Goal: Register for event/course

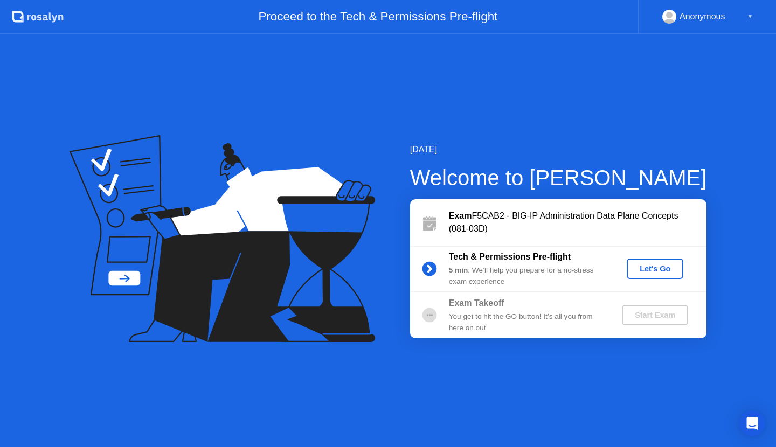
click at [654, 271] on div "Let's Go" at bounding box center [655, 269] width 48 height 9
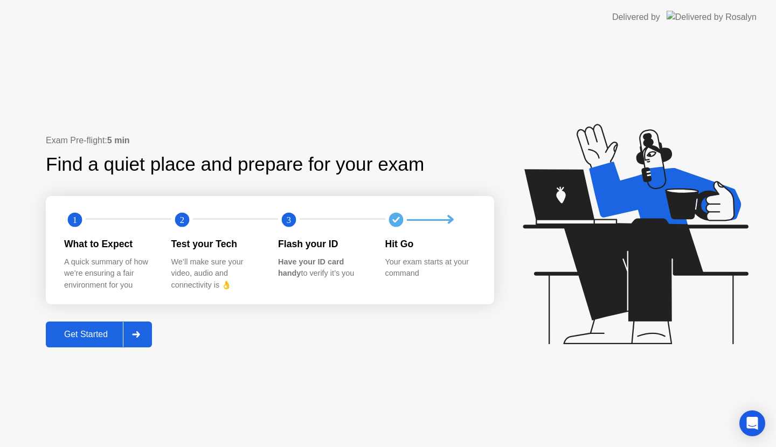
click at [95, 331] on div "Get Started" at bounding box center [86, 335] width 74 height 10
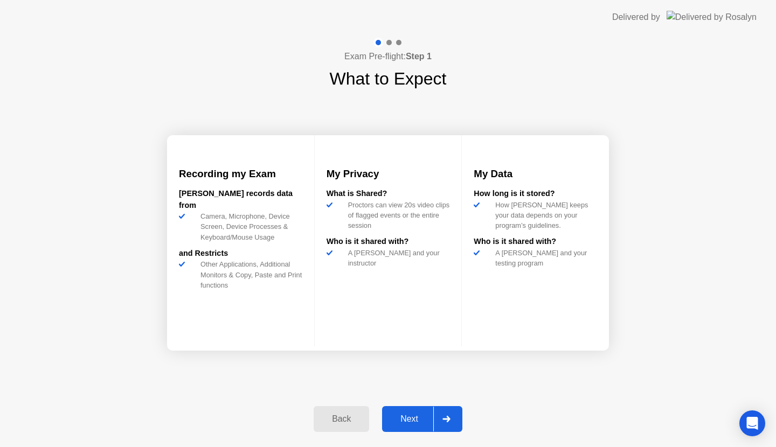
click at [403, 420] on div "Next" at bounding box center [409, 419] width 48 height 10
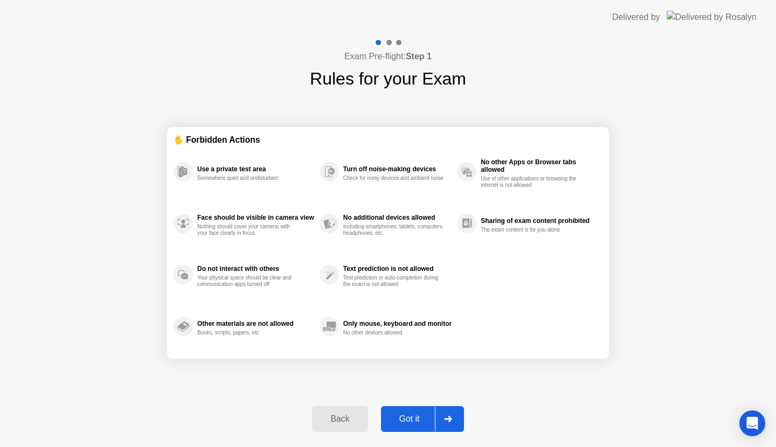
click at [416, 414] on div "Got it" at bounding box center [409, 419] width 51 height 10
select select "**********"
select select "*******"
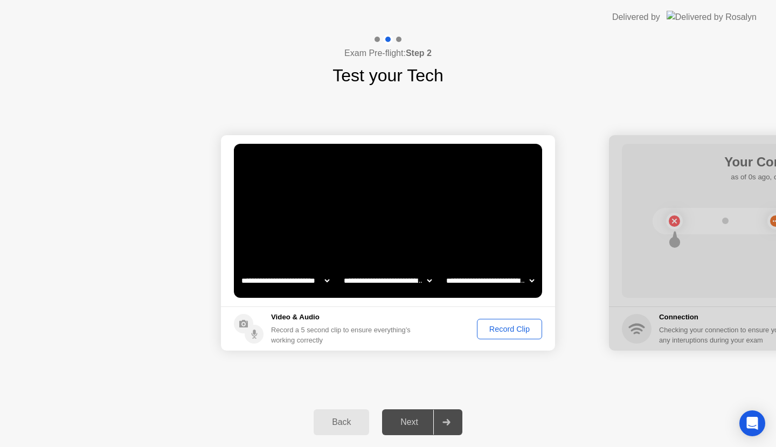
click at [515, 330] on div "Record Clip" at bounding box center [510, 329] width 58 height 9
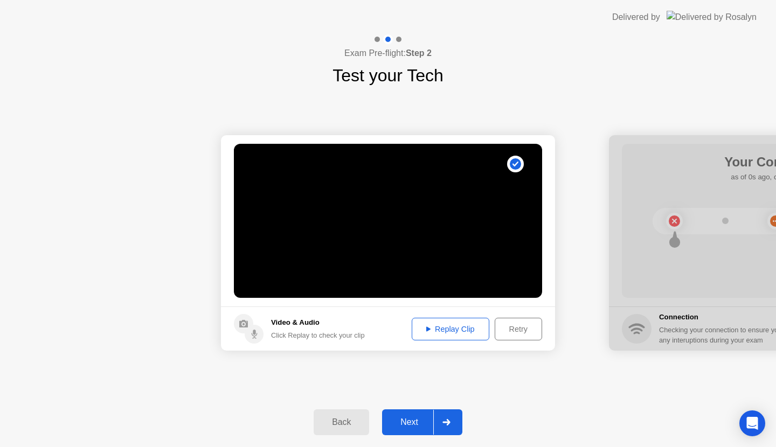
click at [430, 332] on div "Replay Clip" at bounding box center [451, 329] width 70 height 9
click at [411, 425] on div "Next" at bounding box center [409, 423] width 48 height 10
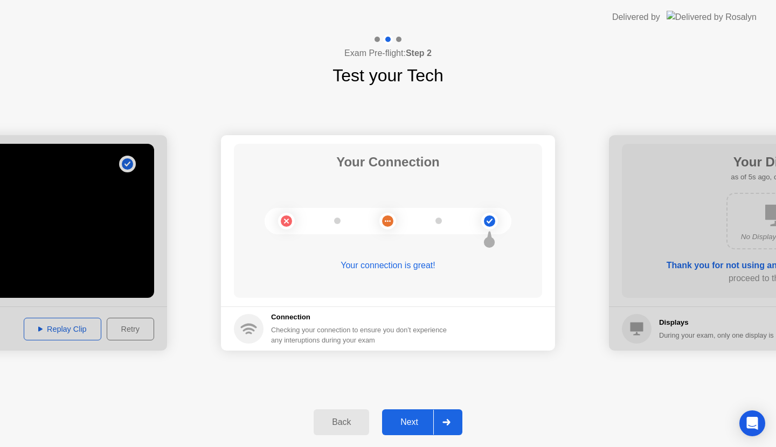
click at [411, 420] on div "Next" at bounding box center [409, 423] width 48 height 10
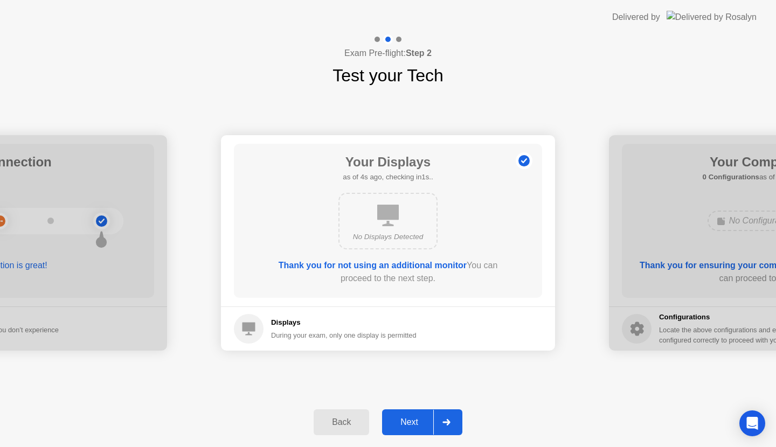
click at [410, 423] on div "Next" at bounding box center [409, 423] width 48 height 10
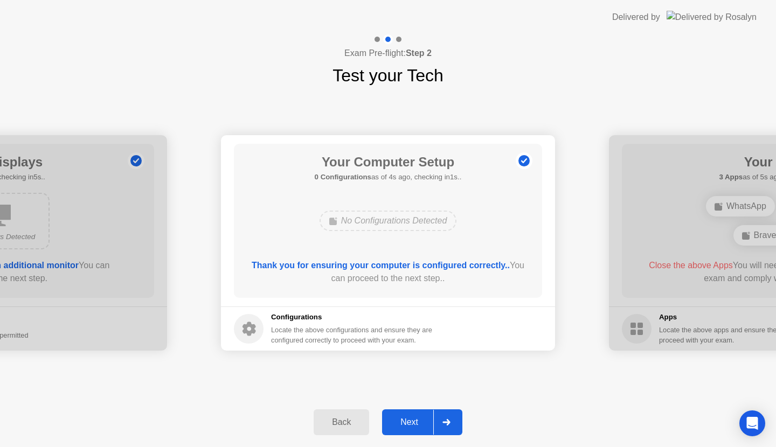
click at [410, 423] on div "Next" at bounding box center [409, 423] width 48 height 10
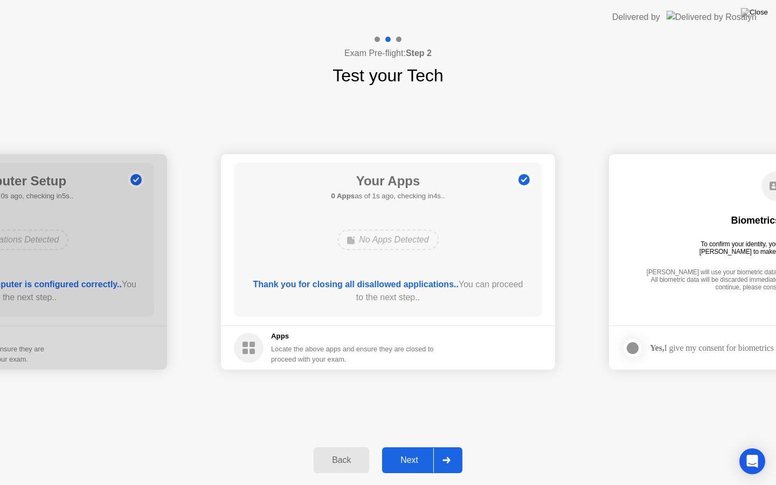
click at [406, 447] on div "Next" at bounding box center [409, 460] width 48 height 10
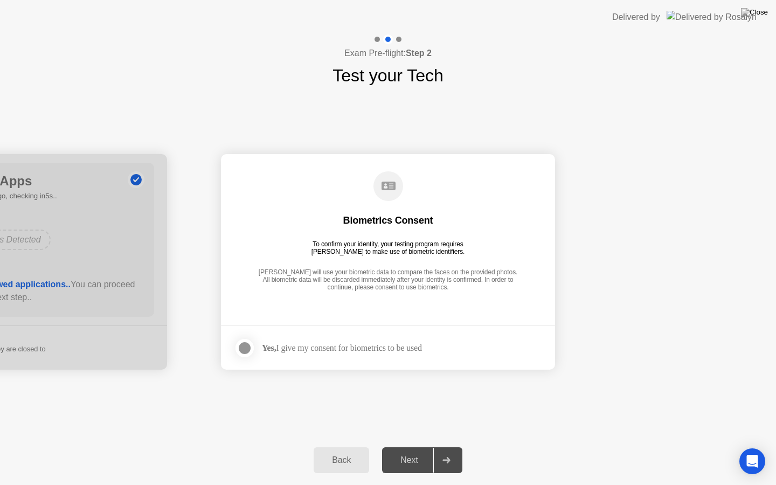
click at [243, 342] on div at bounding box center [244, 348] width 13 height 13
click at [405, 447] on div "Next" at bounding box center [409, 460] width 48 height 10
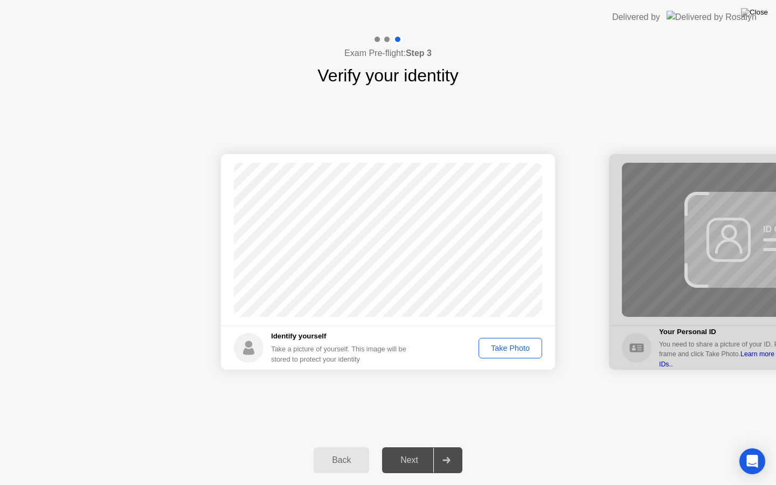
click at [514, 344] on div "Take Photo" at bounding box center [510, 348] width 56 height 9
click at [518, 344] on div "Retake" at bounding box center [517, 348] width 42 height 9
click at [518, 344] on div "Take Photo" at bounding box center [510, 348] width 56 height 9
drag, startPoint x: 412, startPoint y: 460, endPoint x: 515, endPoint y: 442, distance: 105.1
click at [515, 442] on div "Back Next" at bounding box center [388, 460] width 776 height 50
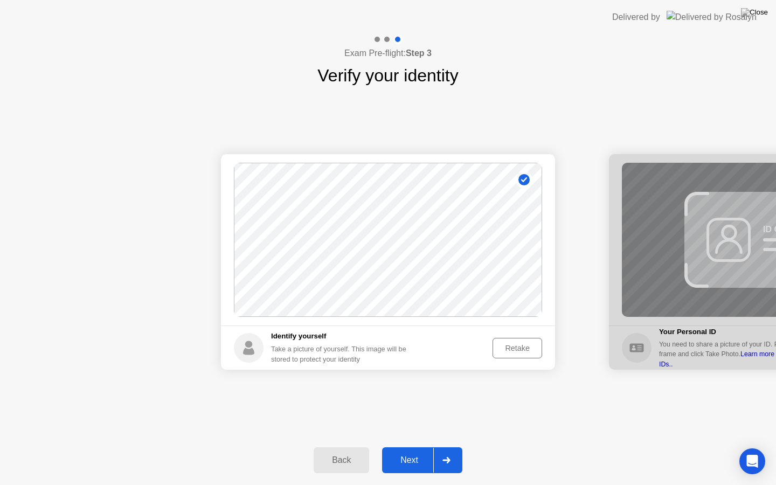
drag, startPoint x: 411, startPoint y: 464, endPoint x: 517, endPoint y: 411, distance: 118.8
click at [517, 411] on div "Exam Pre-flight: Step 3 Verify your identity Success Photo is correctly taken I…" at bounding box center [388, 259] width 776 height 451
click at [412, 447] on div "Next" at bounding box center [409, 460] width 48 height 10
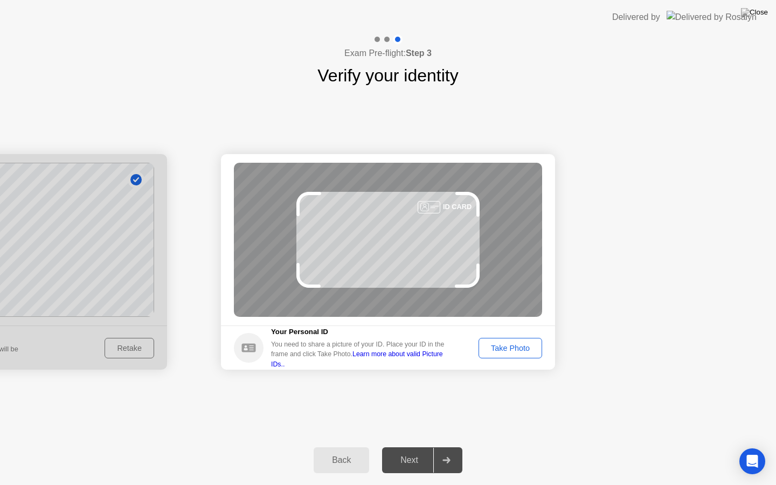
click at [500, 351] on div "Take Photo" at bounding box center [510, 348] width 56 height 9
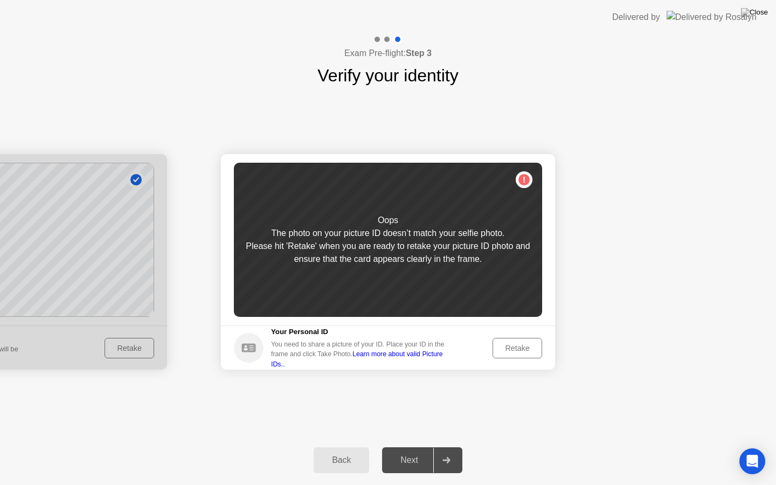
click at [523, 350] on div "Retake" at bounding box center [517, 348] width 42 height 9
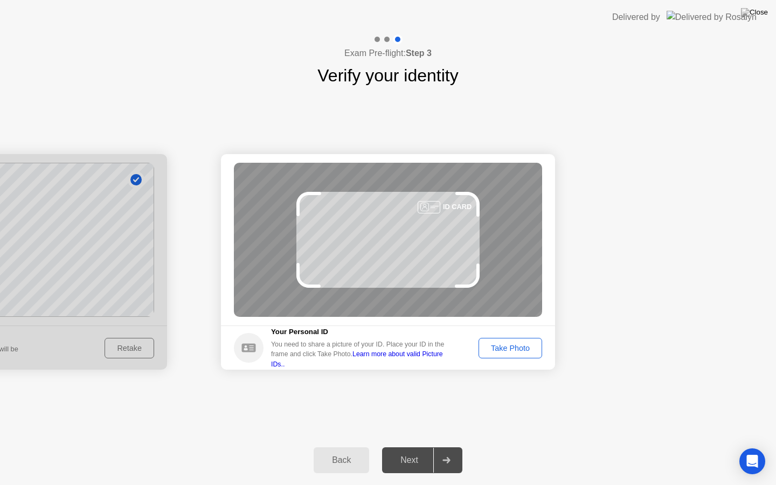
click at [523, 350] on div "Take Photo" at bounding box center [510, 348] width 56 height 9
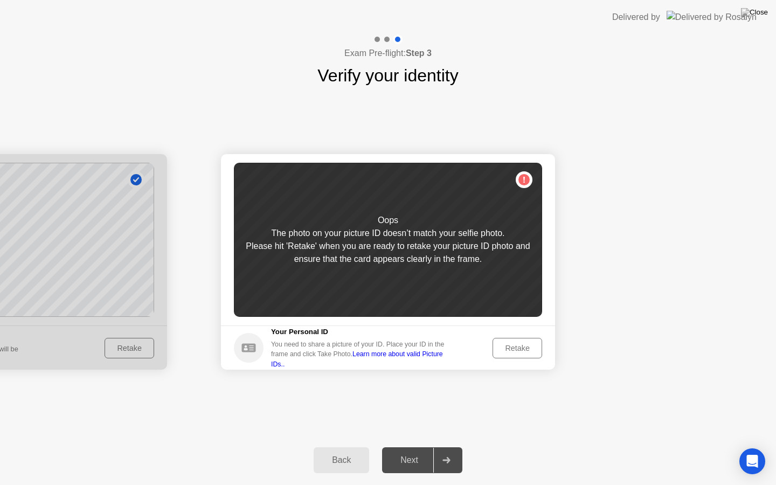
click at [524, 345] on div "Retake" at bounding box center [517, 348] width 42 height 9
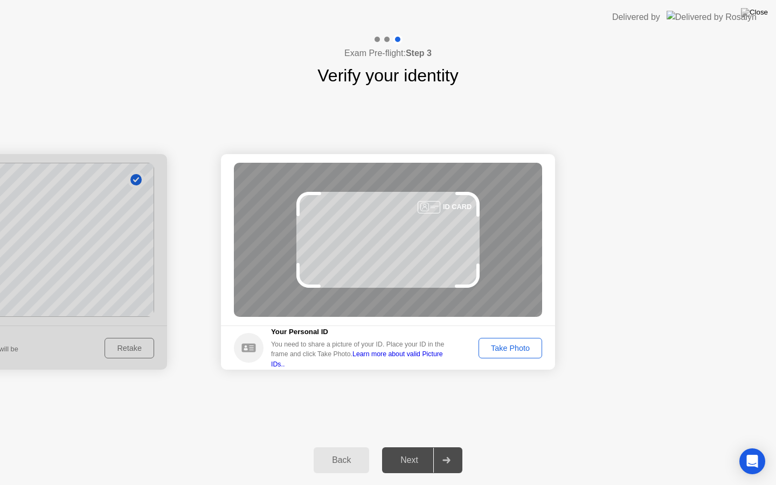
click at [389, 246] on div "ID CARD" at bounding box center [388, 240] width 308 height 154
click at [507, 344] on div "Take Photo" at bounding box center [510, 348] width 56 height 9
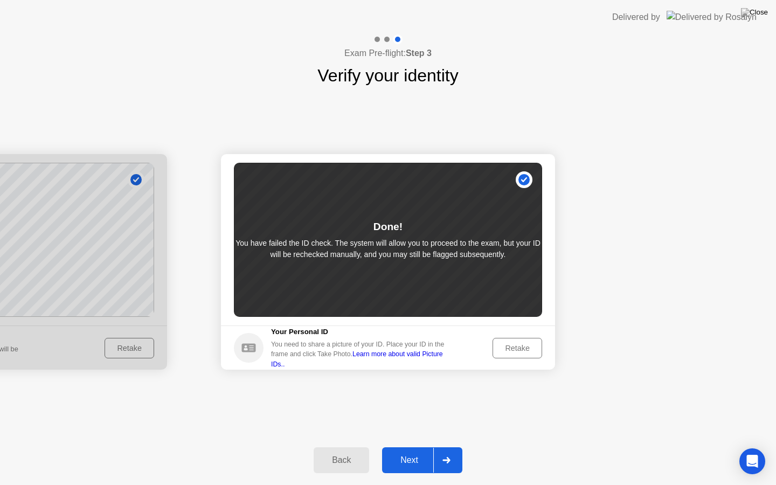
click at [409, 447] on div "Next" at bounding box center [409, 460] width 48 height 10
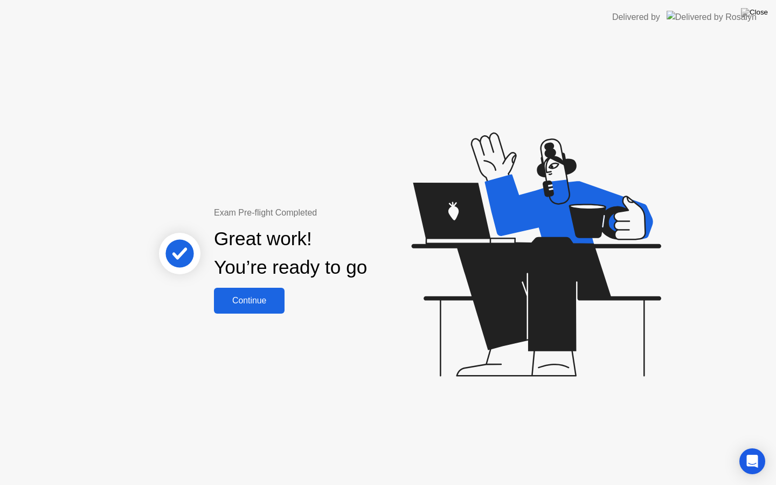
click at [249, 303] on div "Continue" at bounding box center [249, 301] width 64 height 10
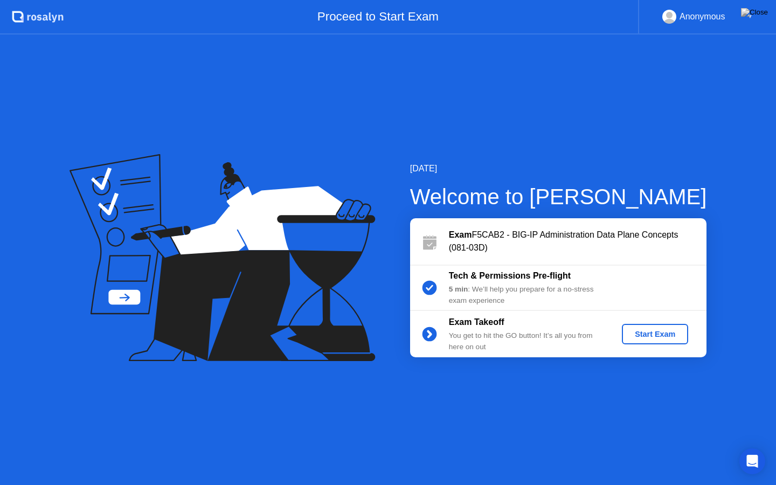
click at [651, 338] on div "Start Exam" at bounding box center [655, 334] width 58 height 9
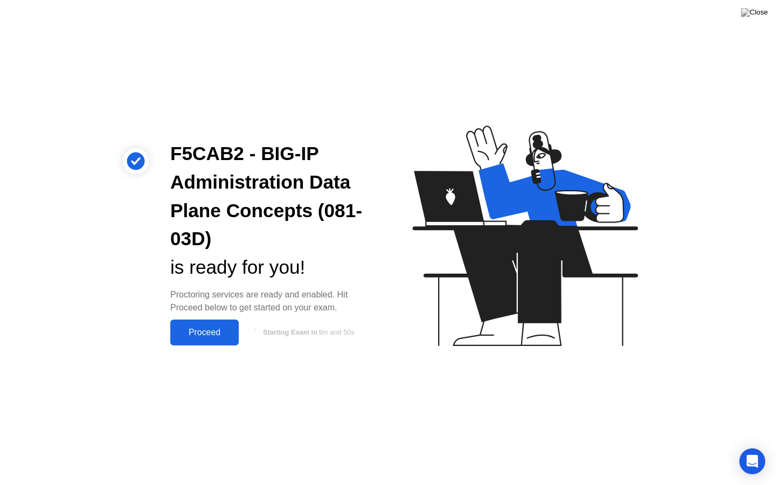
click at [192, 329] on div "Proceed" at bounding box center [205, 333] width 62 height 10
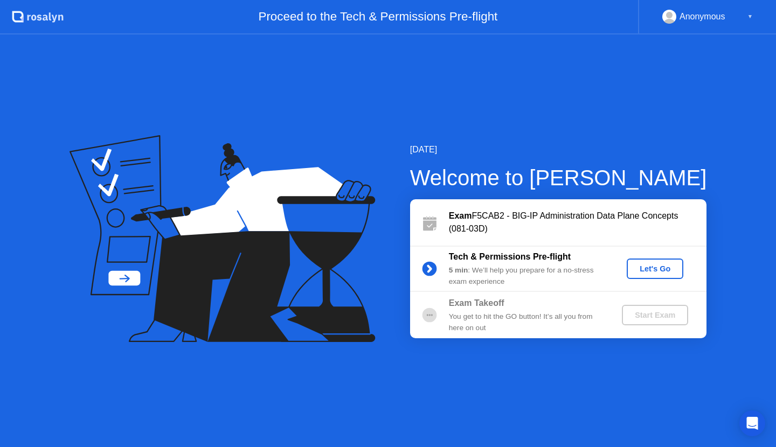
click at [643, 267] on div "Let's Go" at bounding box center [655, 269] width 48 height 9
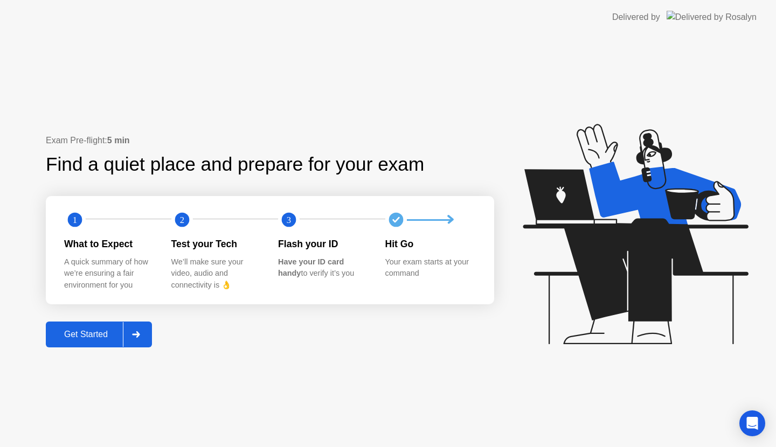
click at [87, 334] on div "Get Started" at bounding box center [86, 335] width 74 height 10
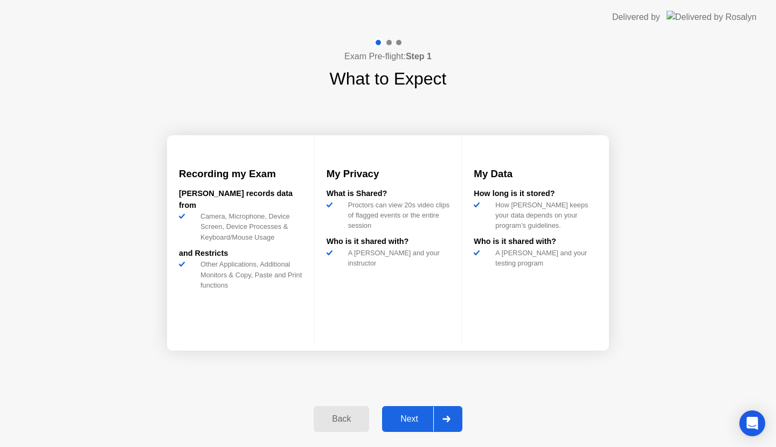
click at [406, 418] on div "Next" at bounding box center [409, 419] width 48 height 10
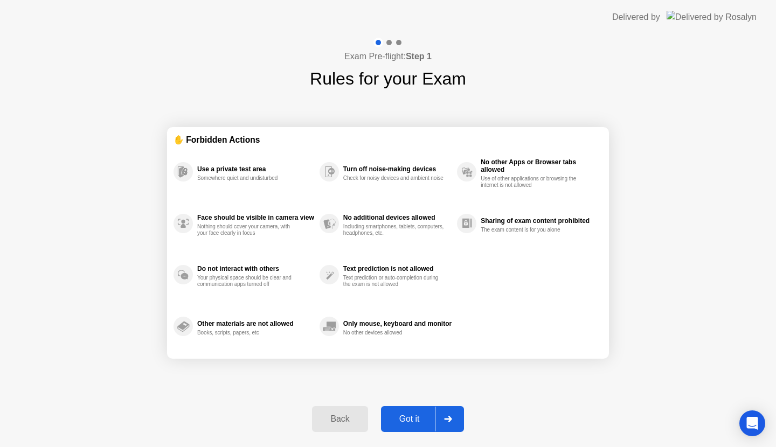
click at [406, 420] on div "Got it" at bounding box center [409, 419] width 51 height 10
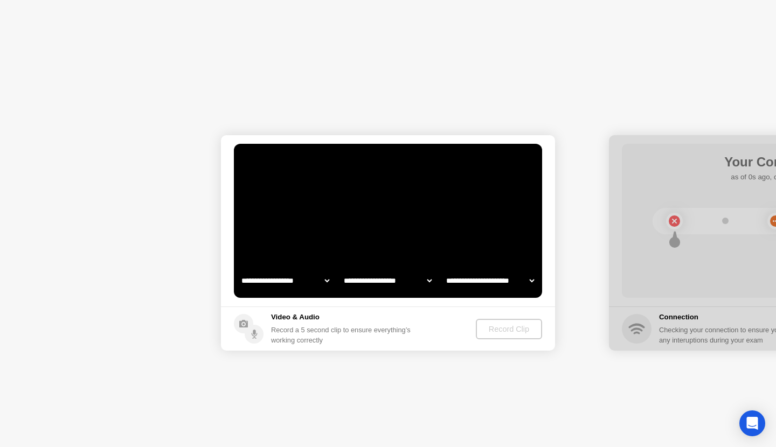
select select "**********"
select select "*******"
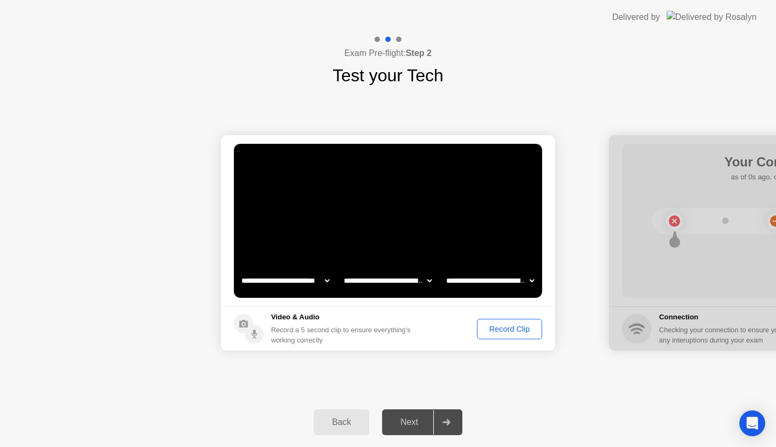
click at [491, 323] on button "Record Clip" at bounding box center [509, 329] width 65 height 20
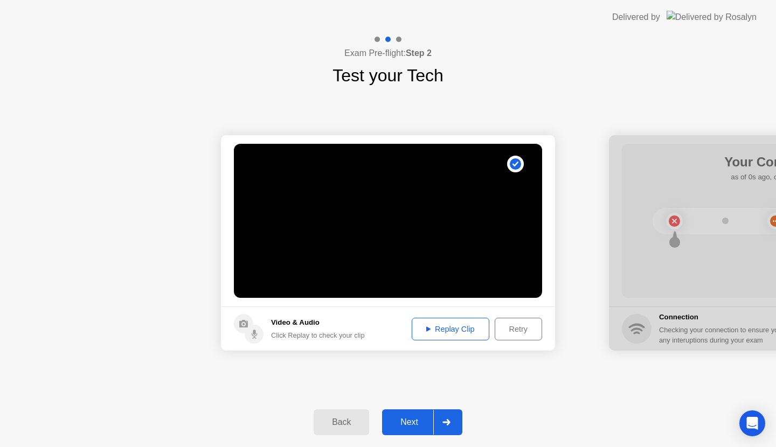
click at [411, 426] on div "Next" at bounding box center [409, 423] width 48 height 10
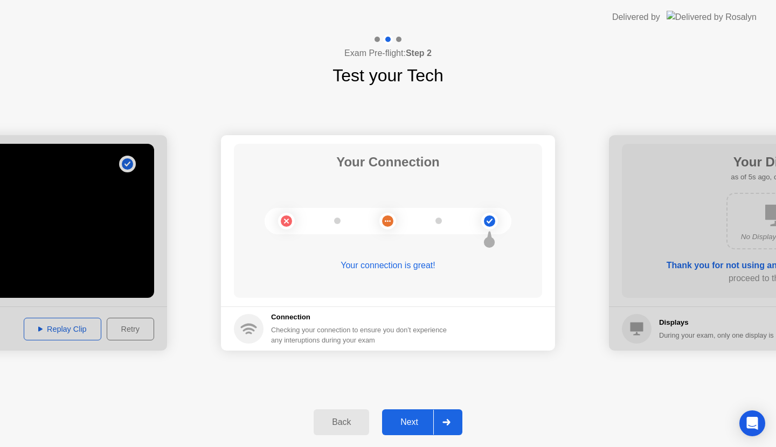
click at [410, 426] on div "Next" at bounding box center [409, 423] width 48 height 10
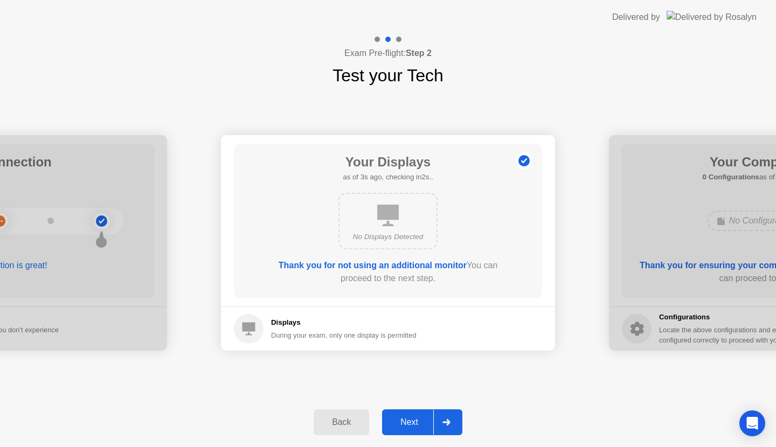
click at [410, 426] on div "Next" at bounding box center [409, 423] width 48 height 10
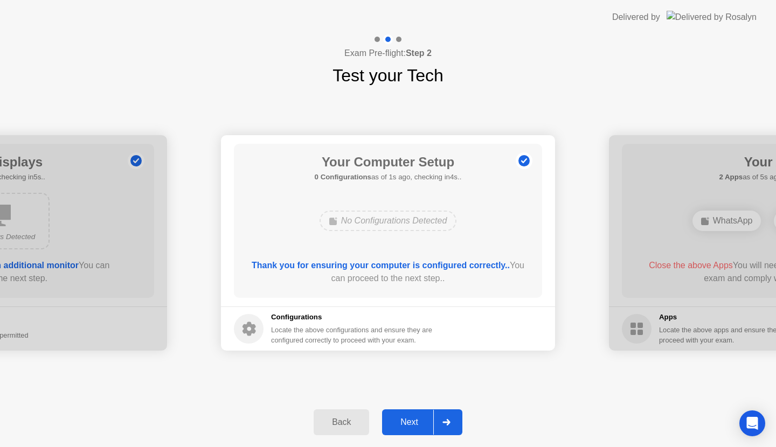
click at [410, 426] on div "Next" at bounding box center [409, 423] width 48 height 10
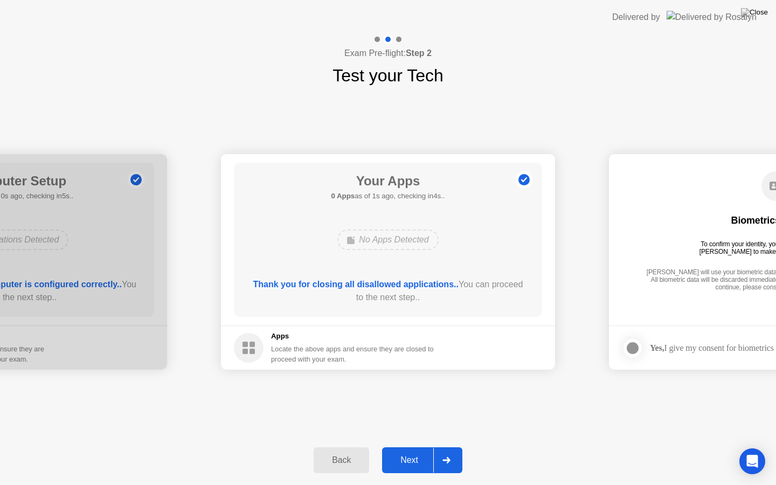
click at [409, 447] on button "Next" at bounding box center [422, 460] width 80 height 26
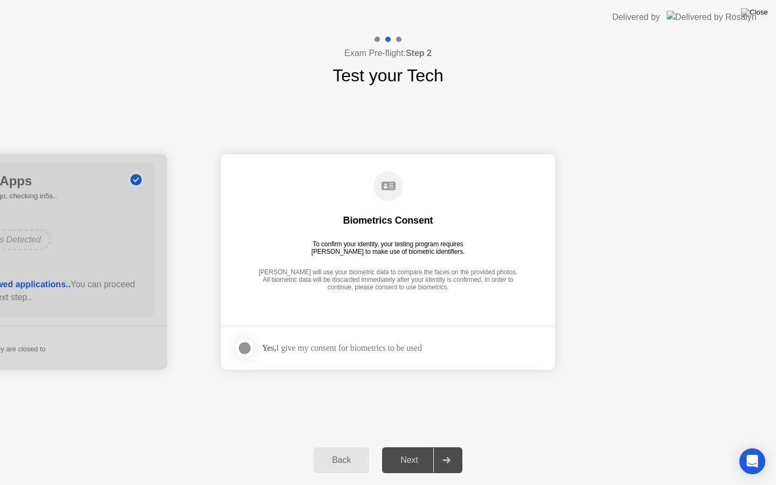
click at [292, 349] on div "Yes, I give my consent for biometrics to be used" at bounding box center [342, 348] width 160 height 10
click at [246, 347] on div at bounding box center [244, 348] width 13 height 13
click at [390, 447] on div "Next" at bounding box center [409, 460] width 48 height 10
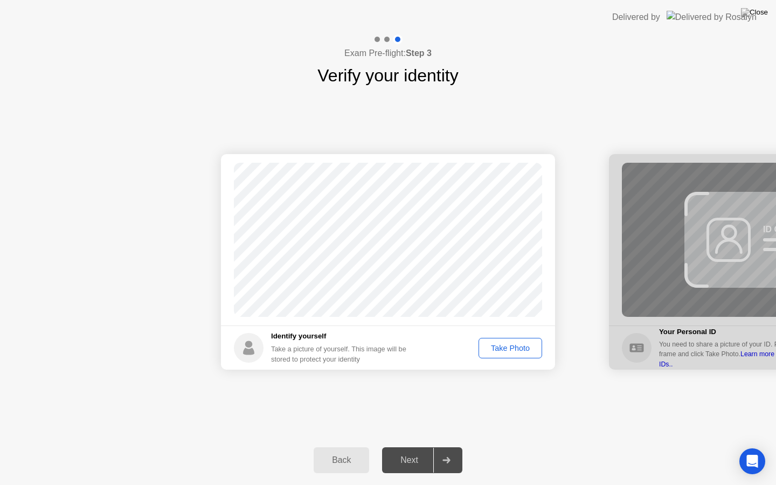
click at [495, 347] on div "Take Photo" at bounding box center [510, 348] width 56 height 9
click at [505, 349] on div "Retake" at bounding box center [517, 348] width 42 height 9
click at [505, 349] on div "Take Photo" at bounding box center [510, 348] width 56 height 9
click at [414, 447] on div "Next" at bounding box center [409, 460] width 48 height 10
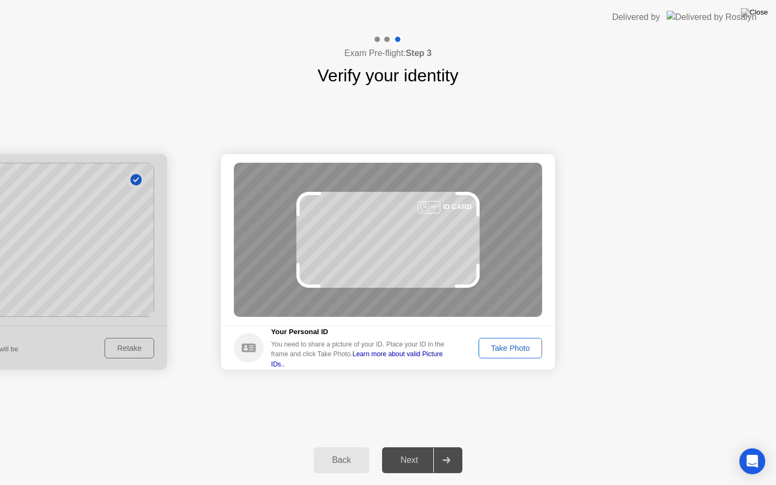
click at [527, 349] on div "Take Photo" at bounding box center [510, 348] width 56 height 9
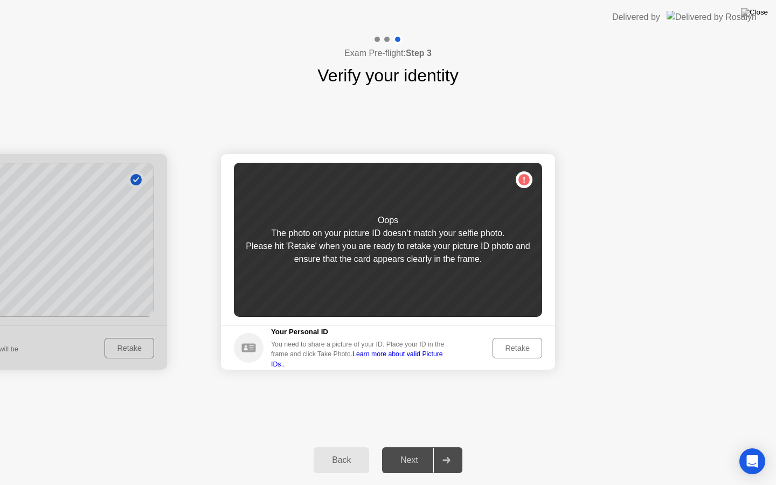
click at [515, 351] on div "Retake" at bounding box center [517, 348] width 42 height 9
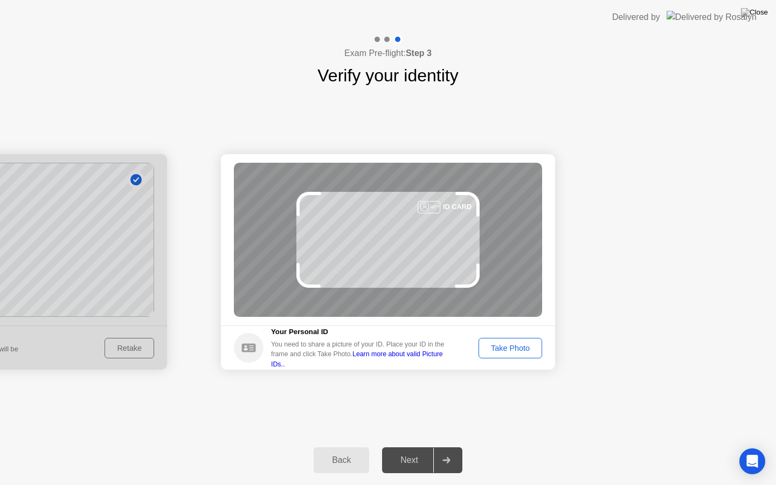
click at [513, 351] on div "Take Photo" at bounding box center [510, 348] width 56 height 9
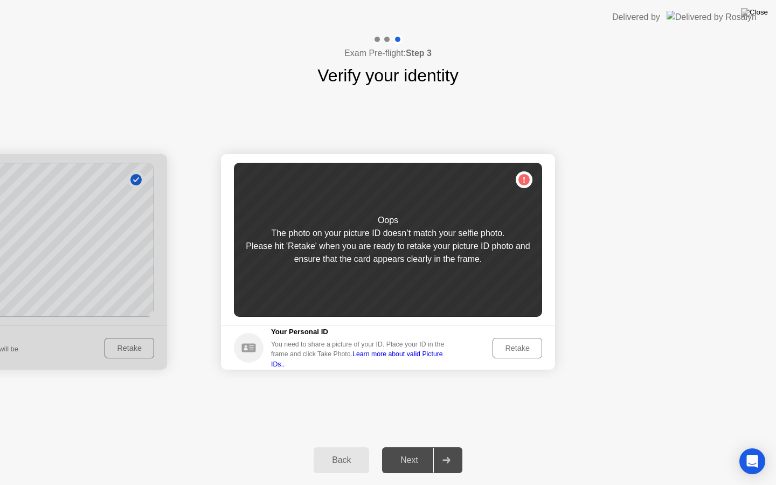
click at [513, 351] on div "Retake" at bounding box center [517, 348] width 42 height 9
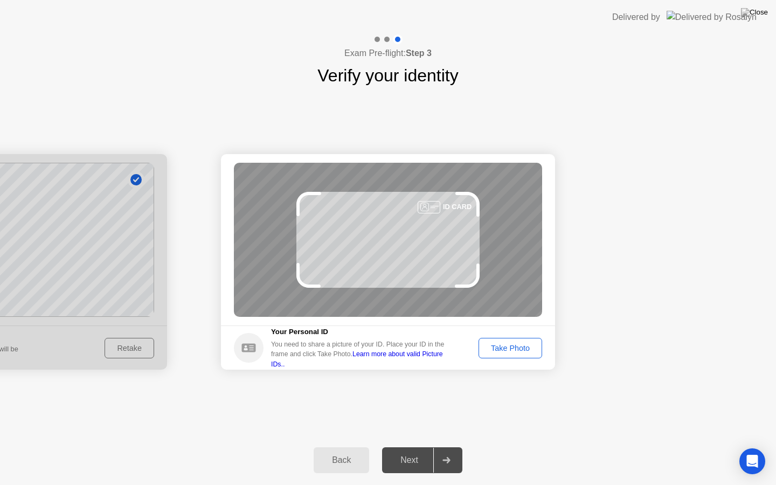
click at [513, 349] on div "Take Photo" at bounding box center [510, 348] width 56 height 9
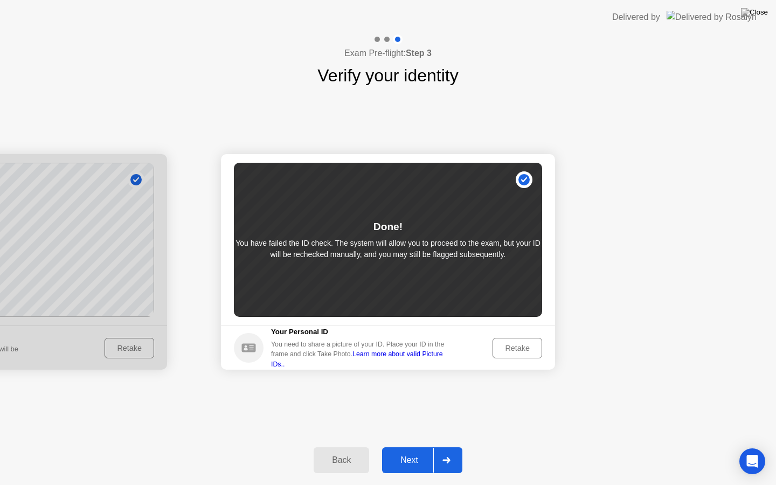
drag, startPoint x: 512, startPoint y: 343, endPoint x: 602, endPoint y: 453, distance: 142.1
click at [603, 447] on div "Exam Pre-flight: Step 3 Verify your identity Success Photo is correctly taken I…" at bounding box center [388, 259] width 776 height 451
click at [415, 447] on button "Next" at bounding box center [422, 460] width 80 height 26
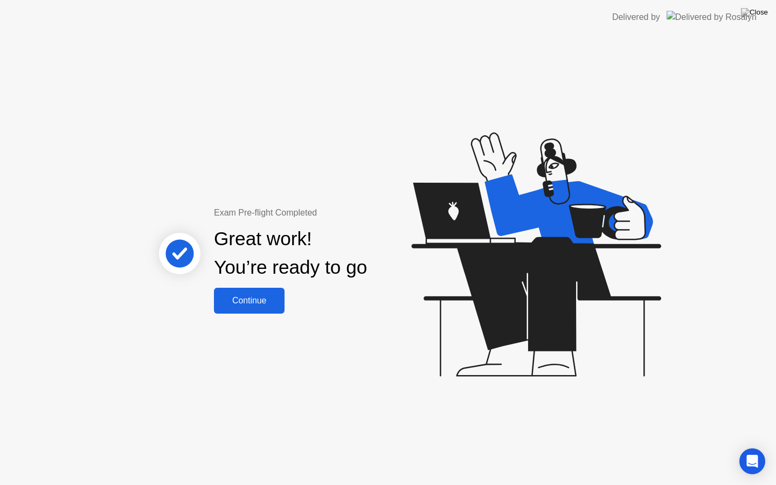
click at [247, 310] on button "Continue" at bounding box center [249, 301] width 71 height 26
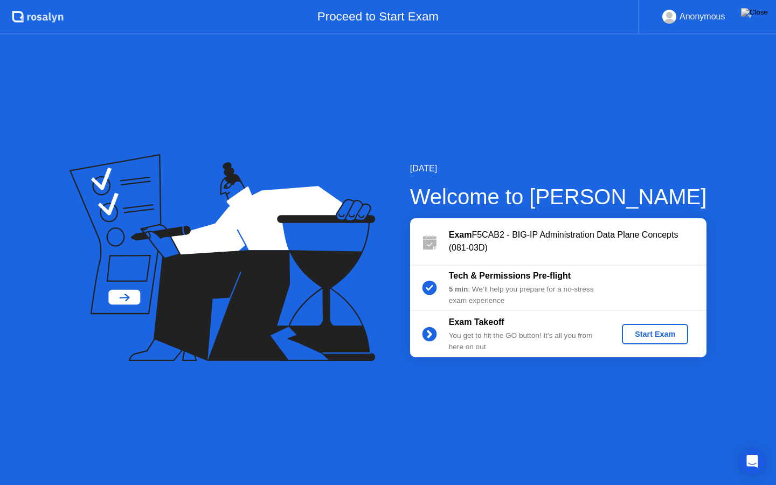
click at [638, 338] on div "Start Exam" at bounding box center [655, 334] width 58 height 9
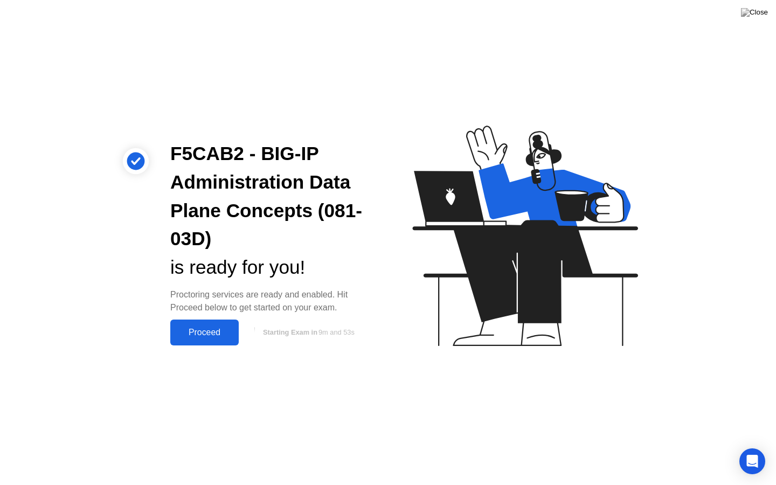
click at [220, 333] on div "Proceed" at bounding box center [205, 333] width 62 height 10
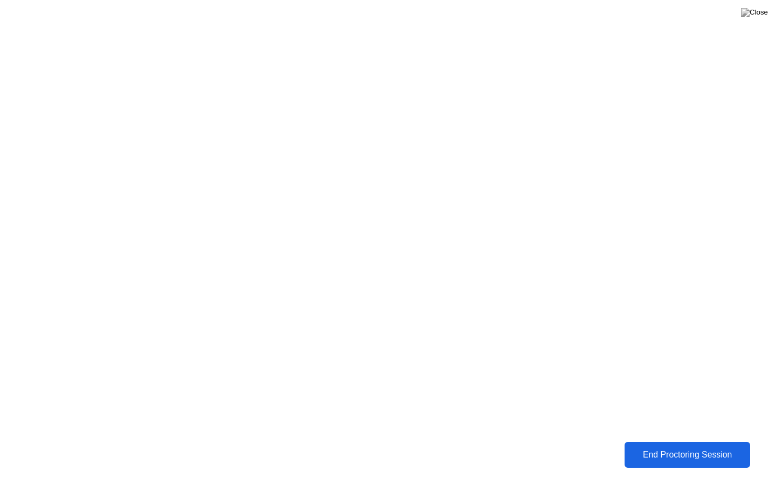
click at [659, 447] on div "End Proctoring Session" at bounding box center [687, 455] width 119 height 10
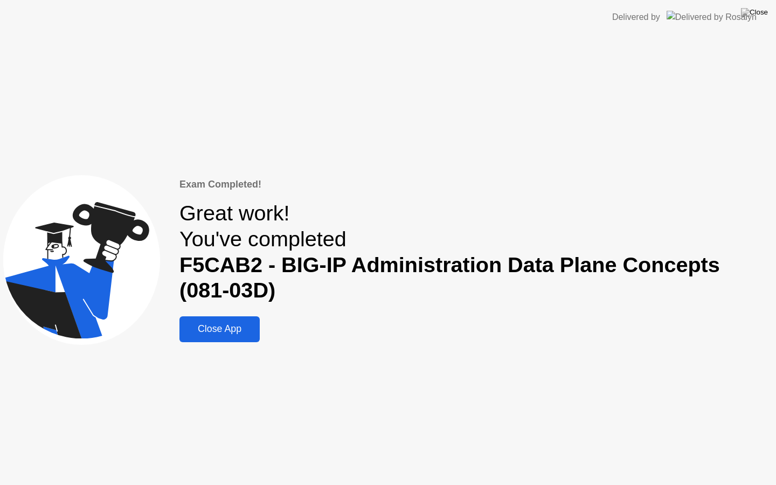
drag, startPoint x: 206, startPoint y: 326, endPoint x: 211, endPoint y: 323, distance: 5.8
click at [206, 327] on div "Close App" at bounding box center [220, 328] width 74 height 11
